Goal: Task Accomplishment & Management: Complete application form

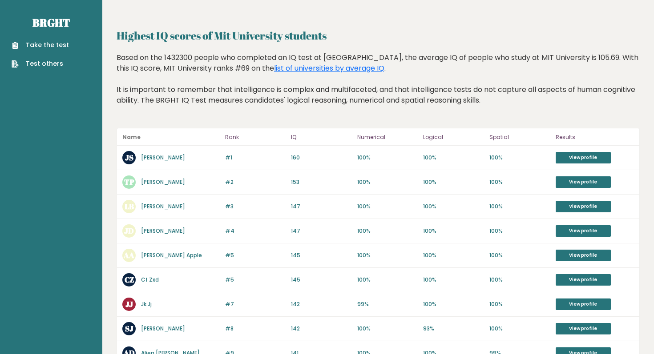
click at [52, 40] on link "Take the test" at bounding box center [40, 44] width 57 height 9
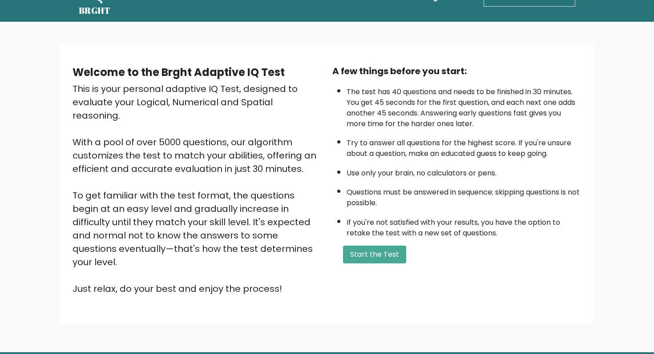
scroll to position [53, 0]
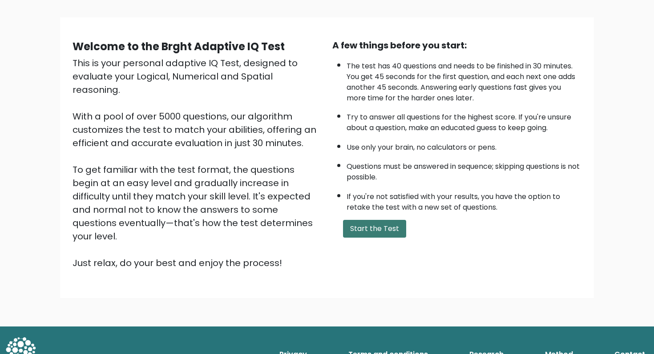
click at [372, 227] on button "Start the Test" at bounding box center [374, 229] width 63 height 18
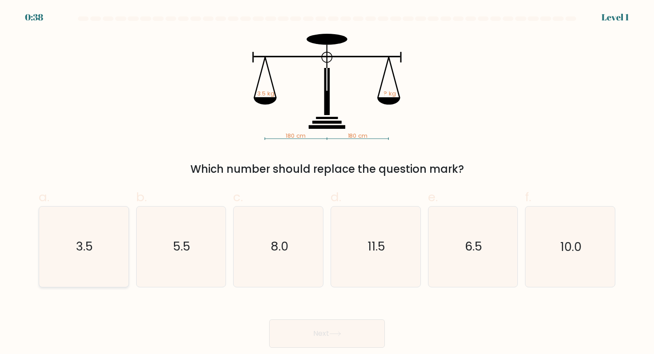
click at [105, 225] on icon "3.5" at bounding box center [84, 247] width 80 height 80
click at [327, 183] on input "a. 3.5" at bounding box center [327, 180] width 0 height 6
radio input "true"
click at [346, 334] on button "Next" at bounding box center [327, 334] width 116 height 28
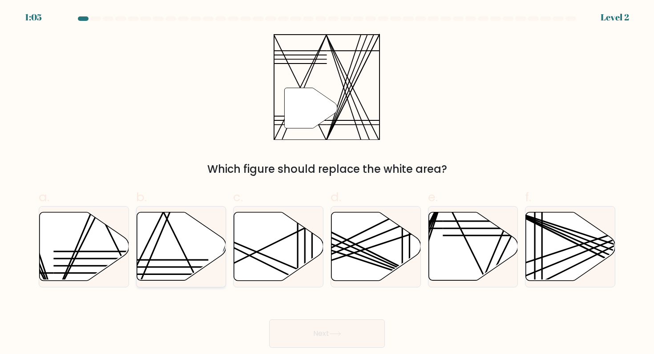
click at [193, 255] on icon at bounding box center [181, 247] width 89 height 68
click at [327, 183] on input "b." at bounding box center [327, 180] width 0 height 6
radio input "true"
click at [311, 345] on button "Next" at bounding box center [327, 334] width 116 height 28
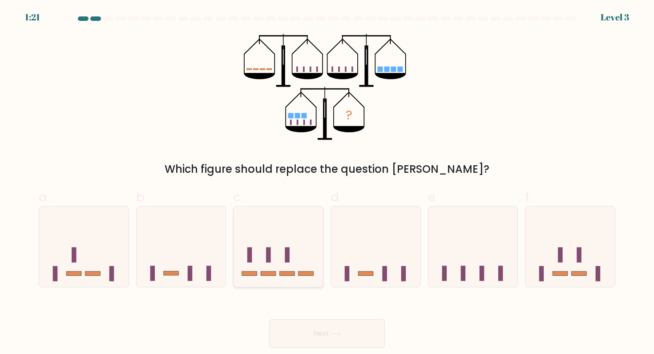
click at [306, 273] on rect at bounding box center [305, 274] width 15 height 4
click at [327, 183] on input "c." at bounding box center [327, 180] width 0 height 6
radio input "true"
click at [341, 327] on button "Next" at bounding box center [327, 334] width 116 height 28
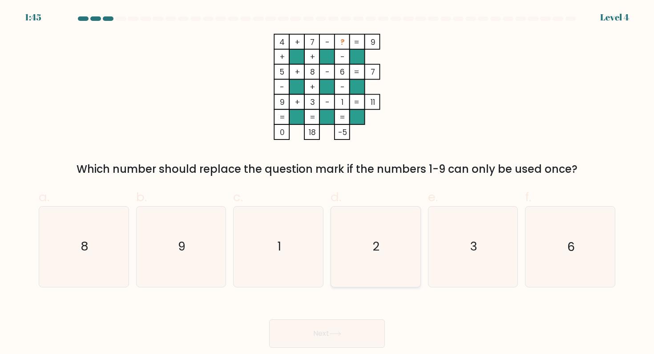
click at [366, 213] on icon "2" at bounding box center [375, 247] width 80 height 80
click at [327, 183] on input "d. 2" at bounding box center [327, 180] width 0 height 6
radio input "true"
click at [335, 324] on button "Next" at bounding box center [327, 334] width 116 height 28
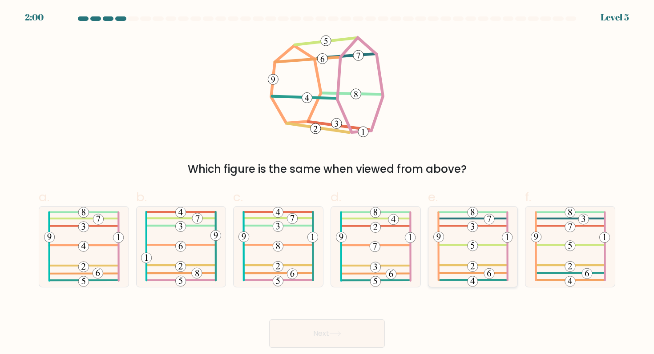
click at [463, 260] on icon at bounding box center [472, 247] width 79 height 80
click at [327, 183] on input "e." at bounding box center [327, 180] width 0 height 6
radio input "true"
click at [349, 328] on button "Next" at bounding box center [327, 334] width 116 height 28
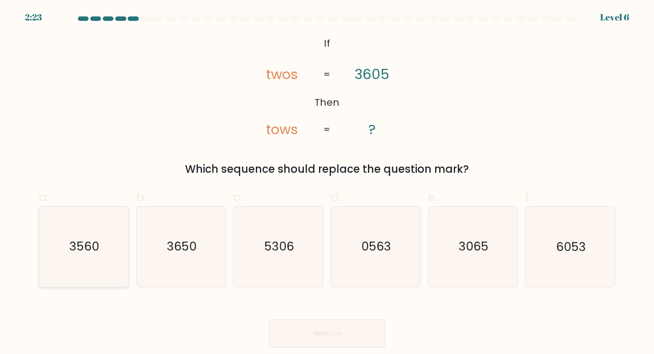
click at [91, 235] on icon "3560" at bounding box center [84, 247] width 80 height 80
click at [327, 183] on input "a. 3560" at bounding box center [327, 180] width 0 height 6
radio input "true"
click at [480, 272] on icon "3065" at bounding box center [473, 247] width 80 height 80
click at [327, 183] on input "e. 3065" at bounding box center [327, 180] width 0 height 6
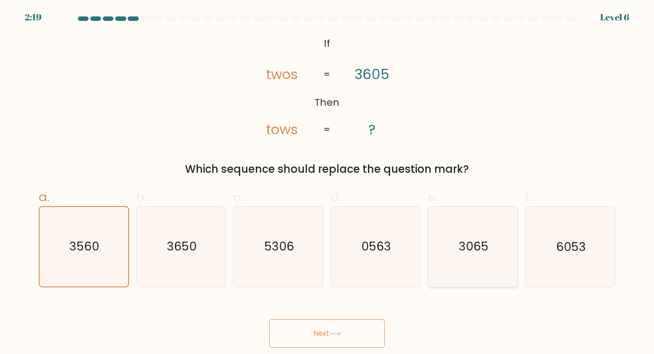
radio input "true"
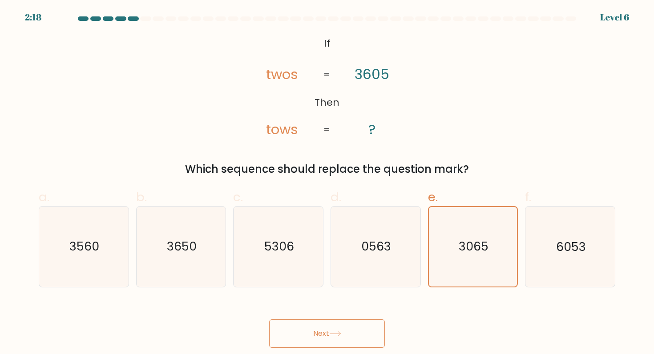
click at [332, 334] on icon at bounding box center [335, 334] width 11 height 4
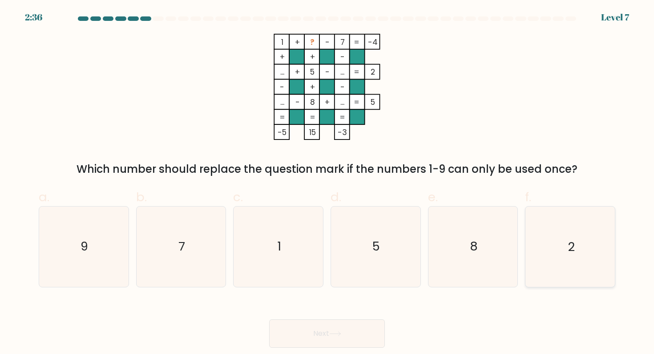
click at [527, 243] on div "2" at bounding box center [570, 246] width 90 height 81
click at [327, 183] on input "f. 2" at bounding box center [327, 180] width 0 height 6
radio input "true"
click at [345, 331] on button "Next" at bounding box center [327, 334] width 116 height 28
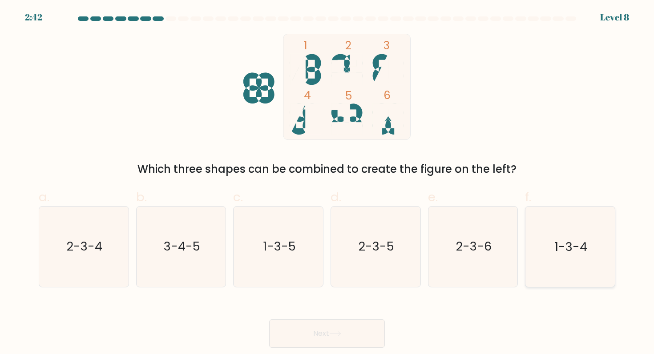
click at [534, 246] on icon "1-3-4" at bounding box center [570, 247] width 80 height 80
click at [327, 183] on input "f. 1-3-4" at bounding box center [327, 180] width 0 height 6
radio input "true"
click at [338, 342] on button "Next" at bounding box center [327, 334] width 116 height 28
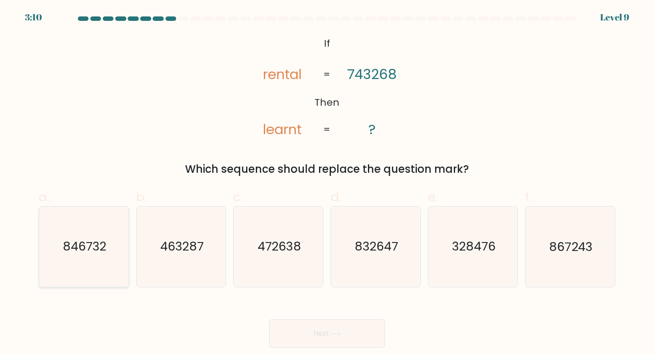
click at [98, 251] on text "846732" at bounding box center [85, 247] width 44 height 16
click at [327, 183] on input "a. 846732" at bounding box center [327, 180] width 0 height 6
radio input "true"
click at [288, 334] on button "Next" at bounding box center [327, 334] width 116 height 28
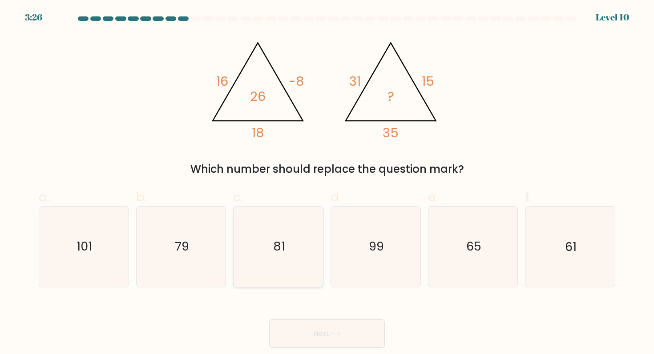
click at [276, 237] on icon "81" at bounding box center [278, 247] width 80 height 80
click at [327, 183] on input "c. 81" at bounding box center [327, 180] width 0 height 6
radio input "true"
click at [340, 332] on icon at bounding box center [335, 334] width 12 height 5
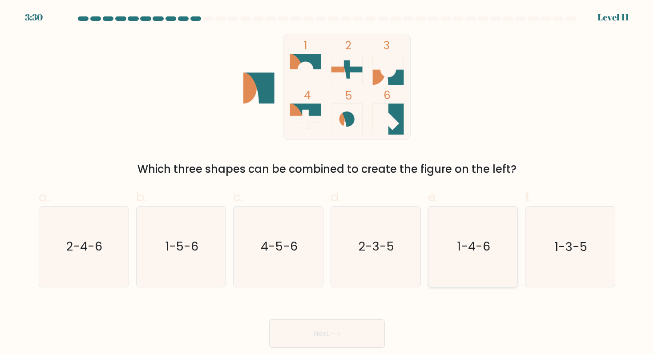
click at [465, 243] on text "1-4-6" at bounding box center [473, 247] width 33 height 16
click at [327, 183] on input "e. 1-4-6" at bounding box center [327, 180] width 0 height 6
radio input "true"
click at [338, 333] on icon at bounding box center [335, 334] width 12 height 5
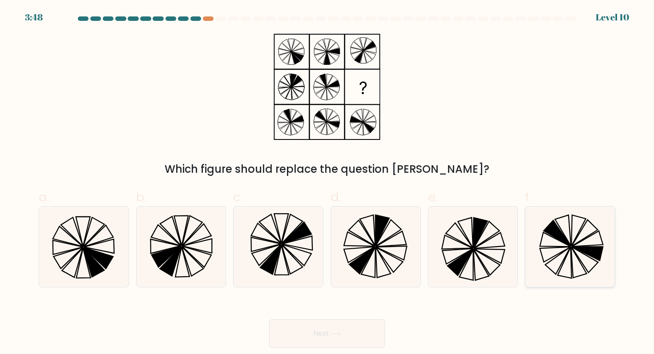
click at [536, 234] on icon at bounding box center [570, 247] width 80 height 80
click at [327, 183] on input "f." at bounding box center [327, 180] width 0 height 6
radio input "true"
click at [347, 329] on button "Next" at bounding box center [327, 334] width 116 height 28
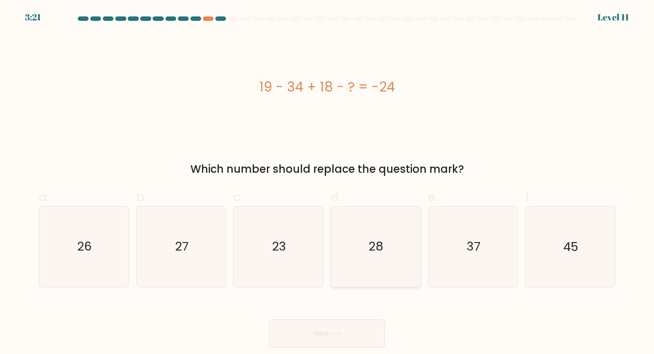
click at [375, 249] on text "28" at bounding box center [376, 247] width 15 height 16
click at [327, 183] on input "d. 28" at bounding box center [327, 180] width 0 height 6
radio input "true"
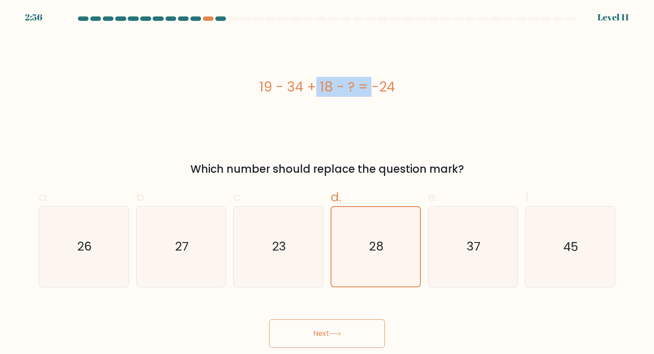
drag, startPoint x: 261, startPoint y: 89, endPoint x: 314, endPoint y: 93, distance: 53.1
click at [316, 93] on div "19 - 34 + 18 - ? = -24" at bounding box center [327, 87] width 576 height 20
click at [336, 86] on div "19 - 34 + 18 - ? = -24" at bounding box center [327, 87] width 576 height 20
drag, startPoint x: 330, startPoint y: 86, endPoint x: 260, endPoint y: 86, distance: 70.7
click at [260, 86] on div "19 - 34 + 18 - ? = -24" at bounding box center [327, 87] width 576 height 20
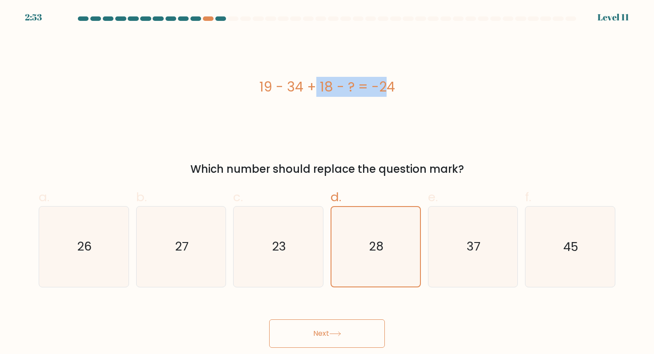
copy div "19 - 34 + 18"
click at [174, 243] on icon "27" at bounding box center [181, 247] width 80 height 80
click at [327, 183] on input "b. 27" at bounding box center [327, 180] width 0 height 6
radio input "true"
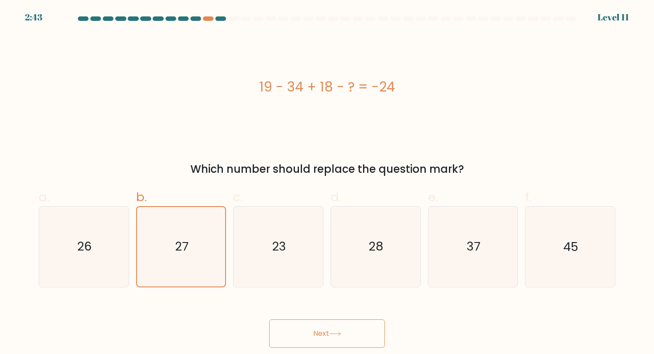
click at [331, 346] on button "Next" at bounding box center [327, 334] width 116 height 28
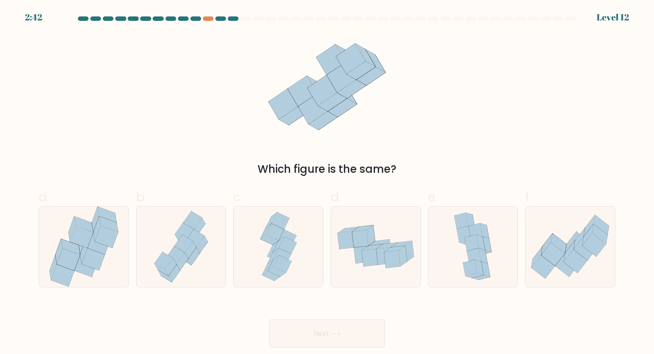
click at [331, 326] on button "Next" at bounding box center [327, 334] width 116 height 28
